Goal: Obtain resource: Download file/media

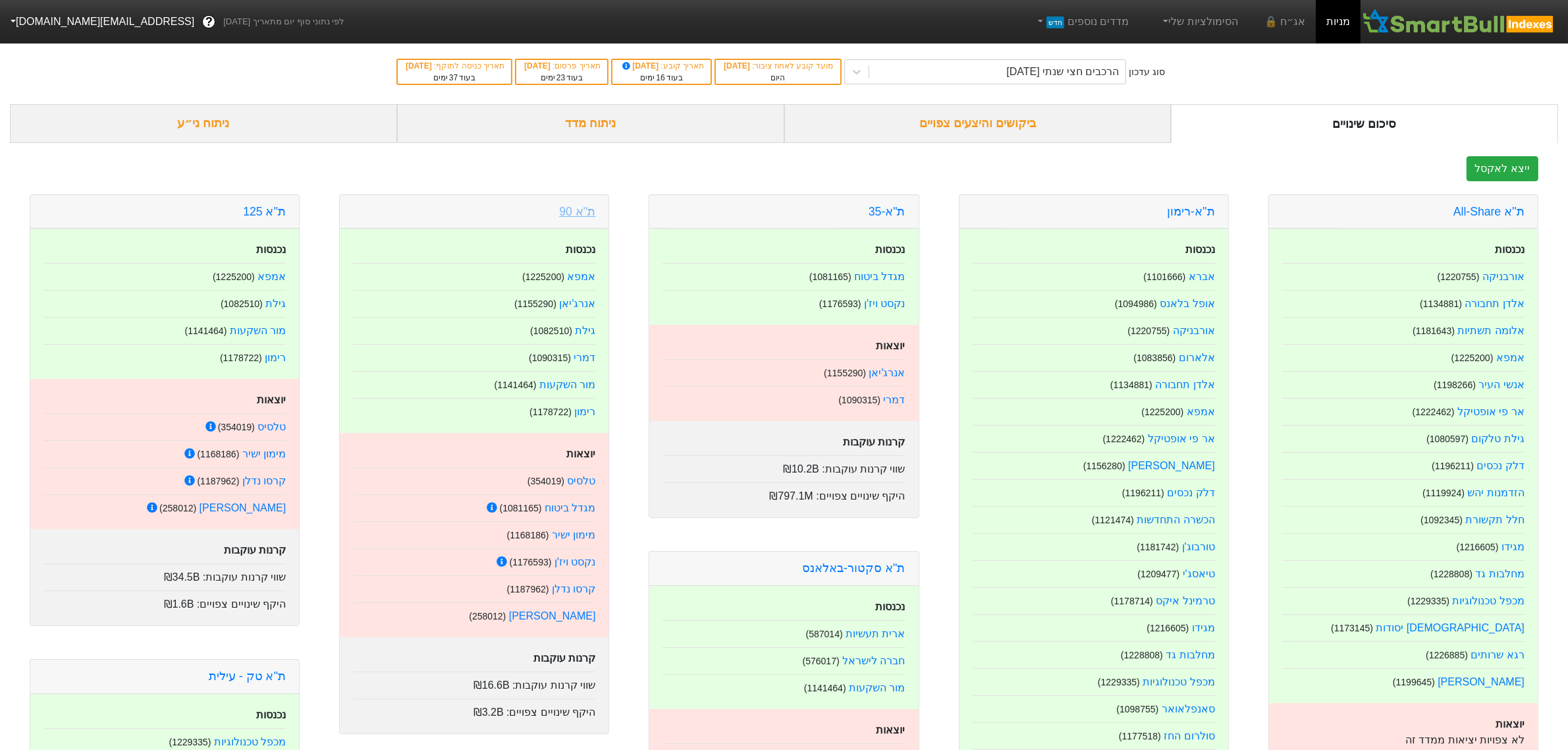
click at [575, 210] on link "ת''א 90" at bounding box center [578, 211] width 37 height 13
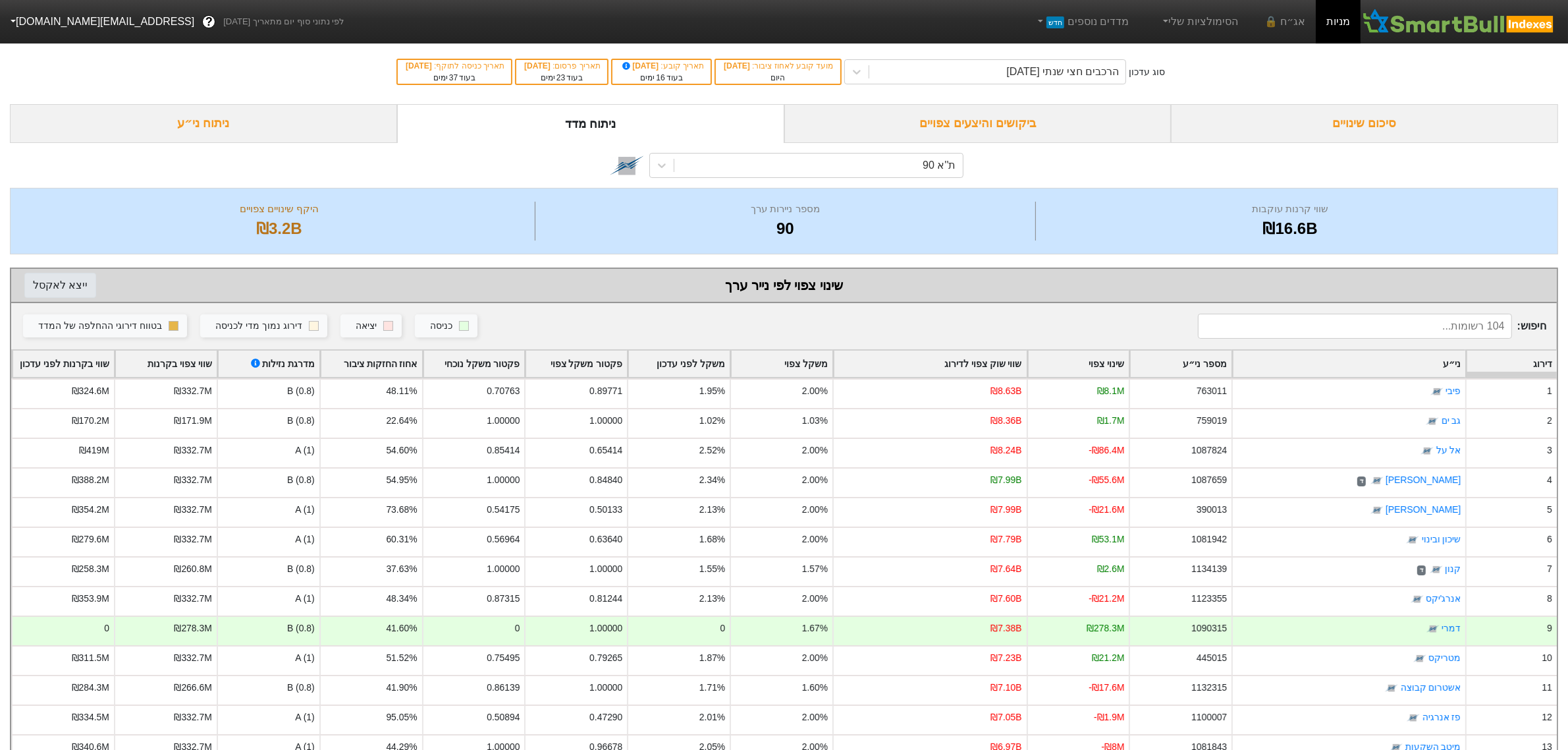
click at [48, 286] on button "ייצא ל אקסל" at bounding box center [60, 285] width 72 height 25
click at [1360, 133] on div "סיכום שינויים" at bounding box center [1365, 123] width 387 height 39
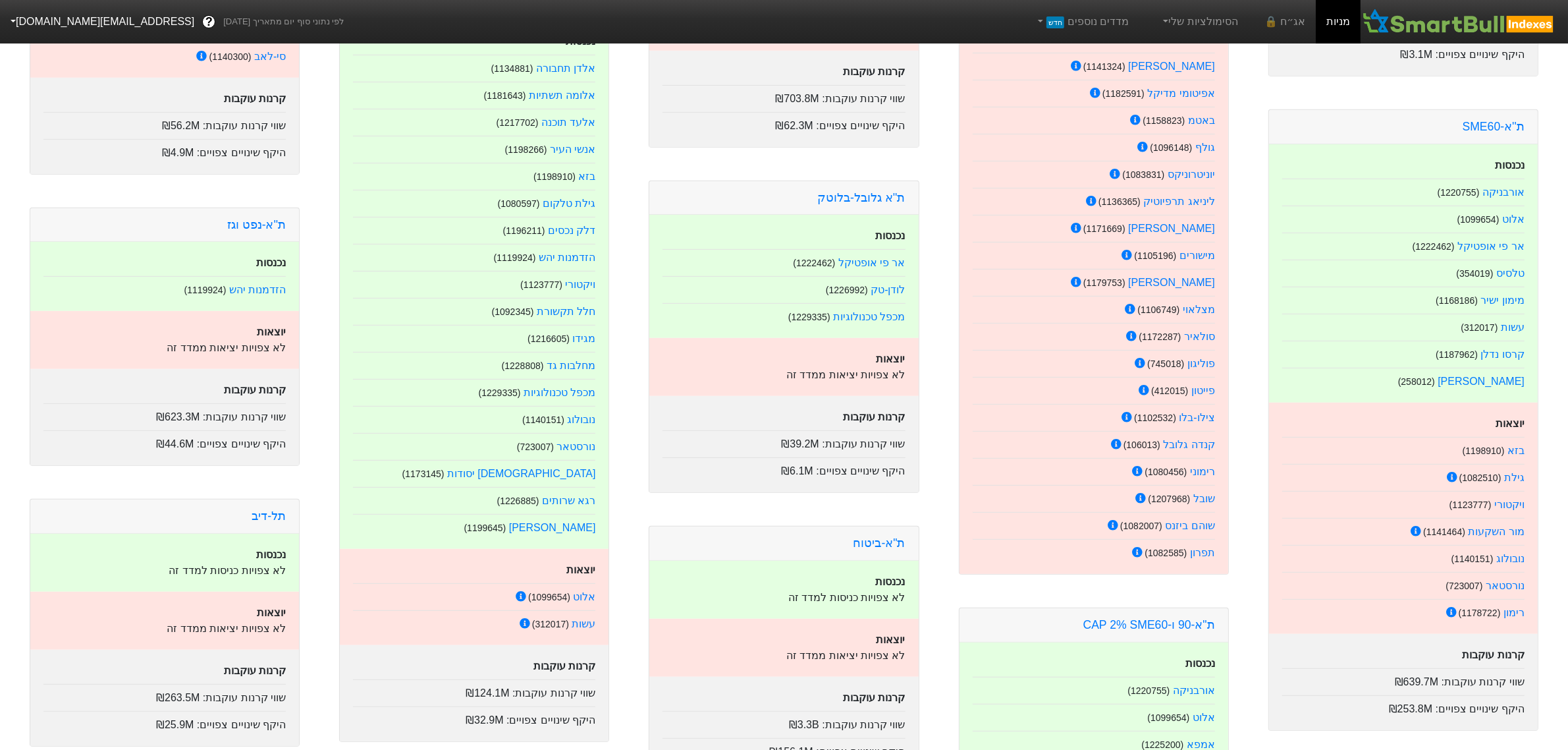
scroll to position [659, 0]
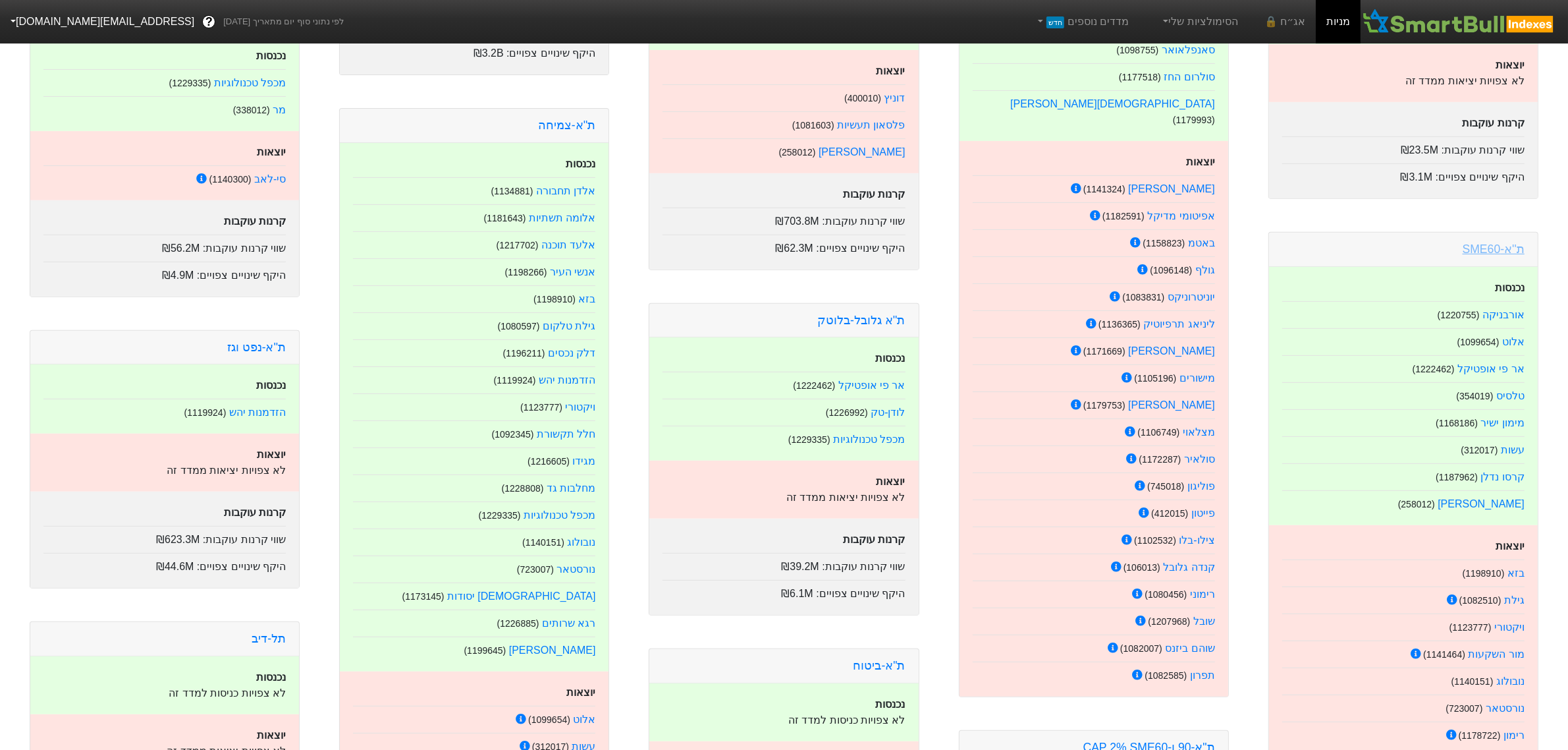
click at [1469, 256] on link "ת''א-SME60" at bounding box center [1493, 249] width 62 height 13
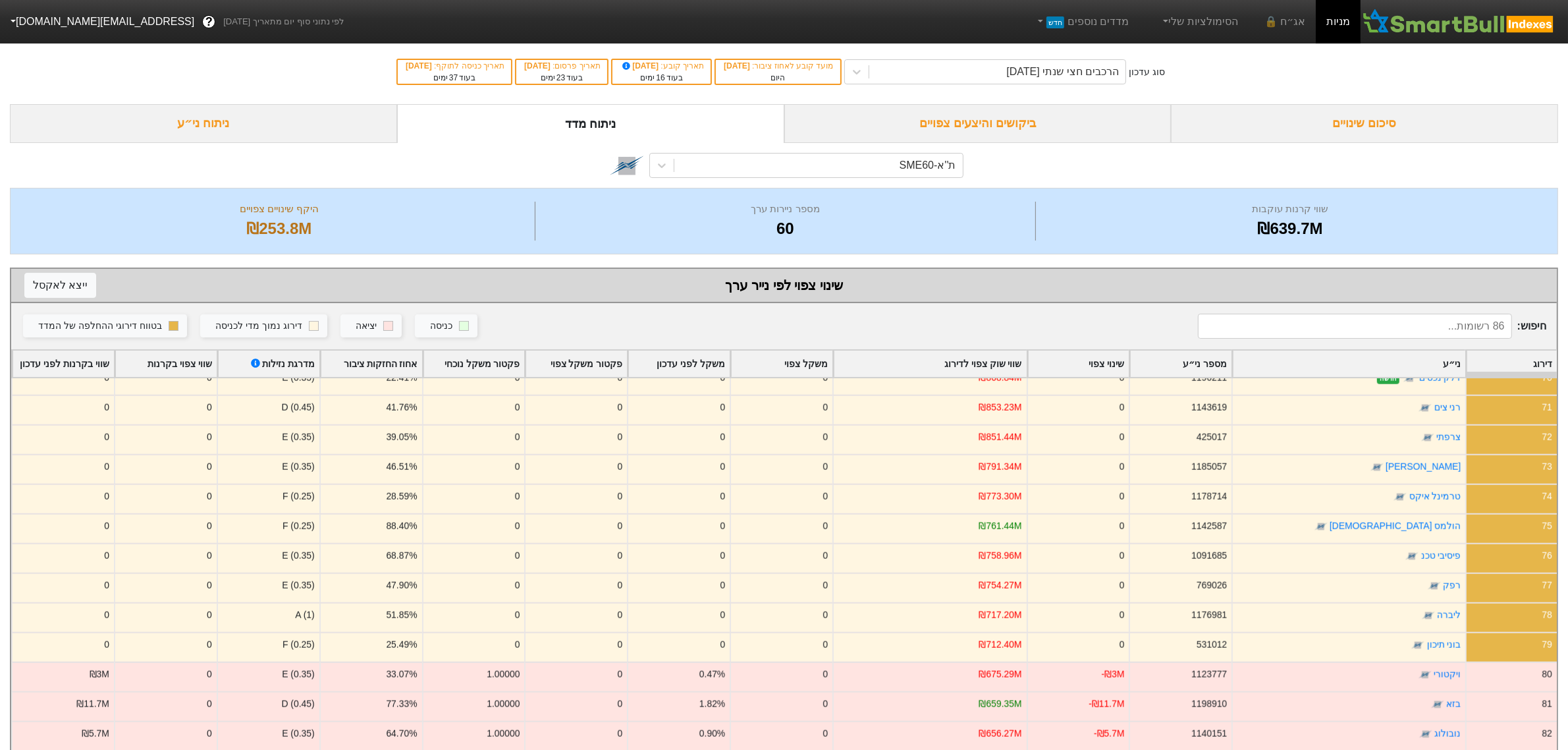
scroll to position [2088, 0]
